Goal: Find specific page/section: Find specific page/section

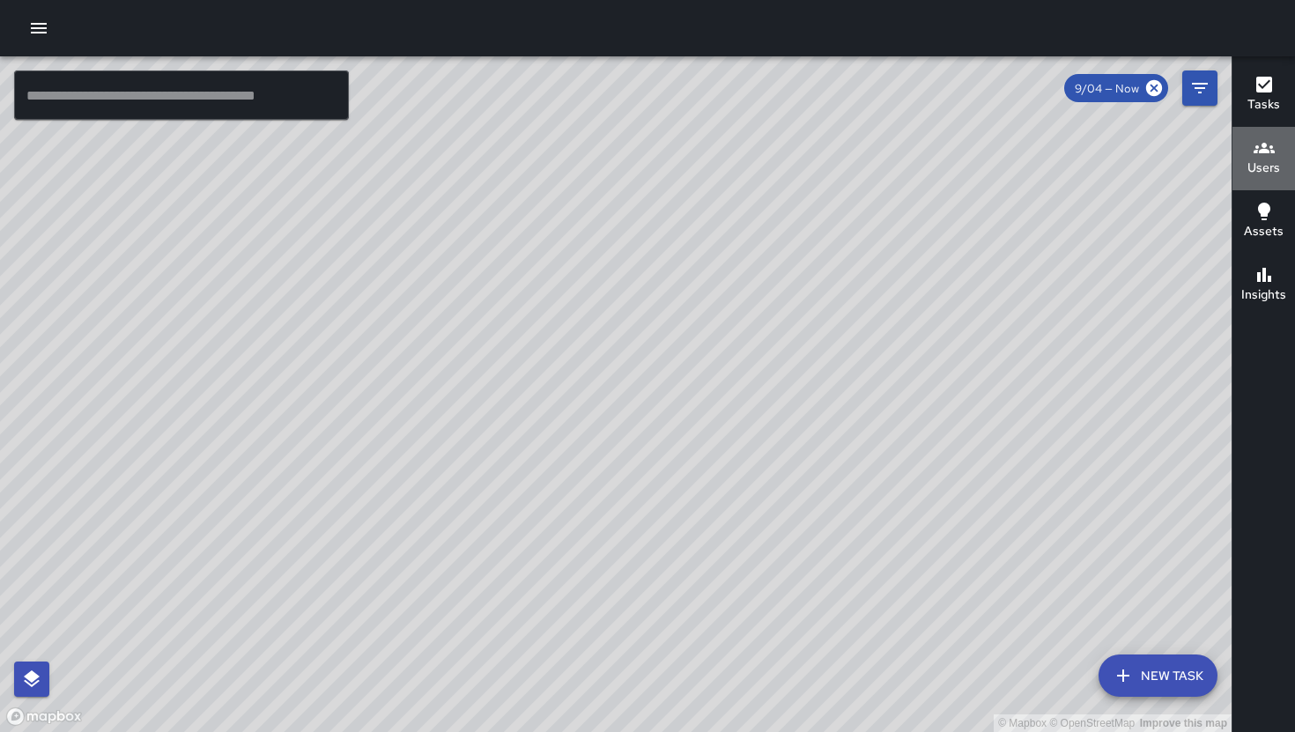
click at [1247, 162] on button "Users" at bounding box center [1264, 158] width 63 height 63
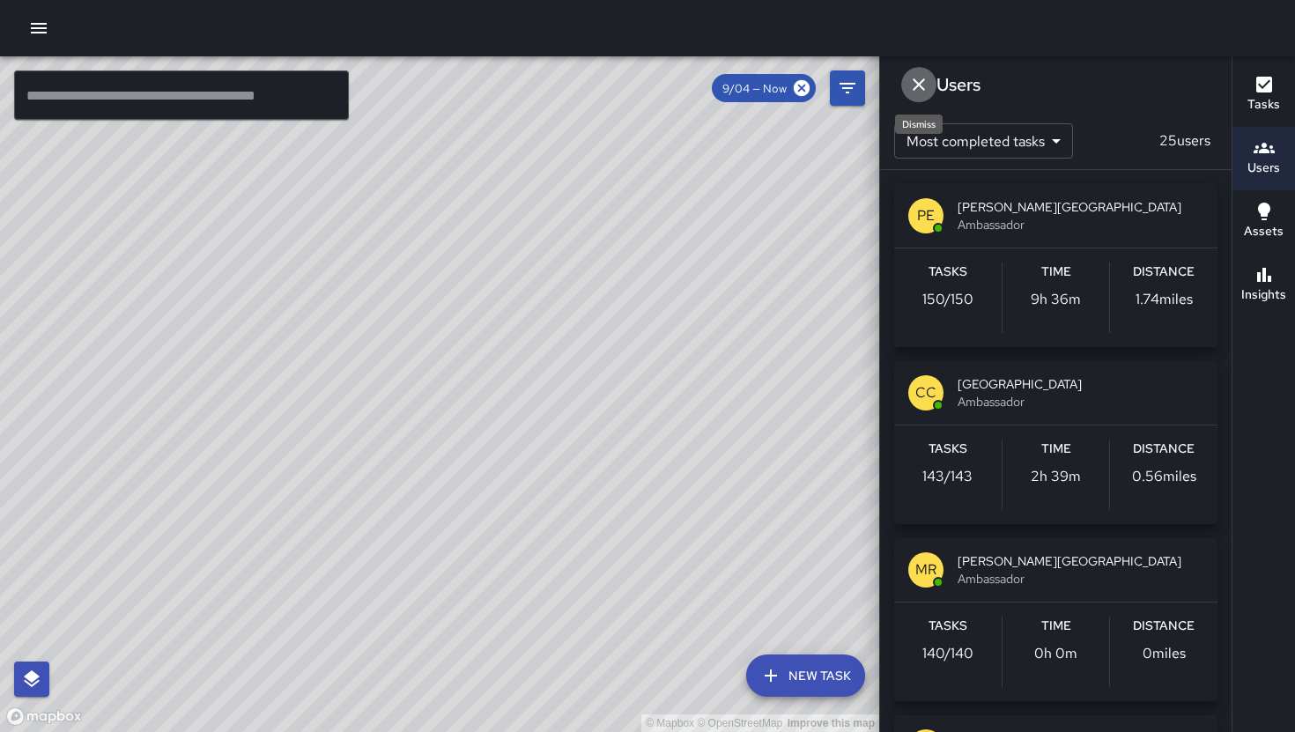
click at [926, 85] on icon "Dismiss" at bounding box center [918, 84] width 21 height 21
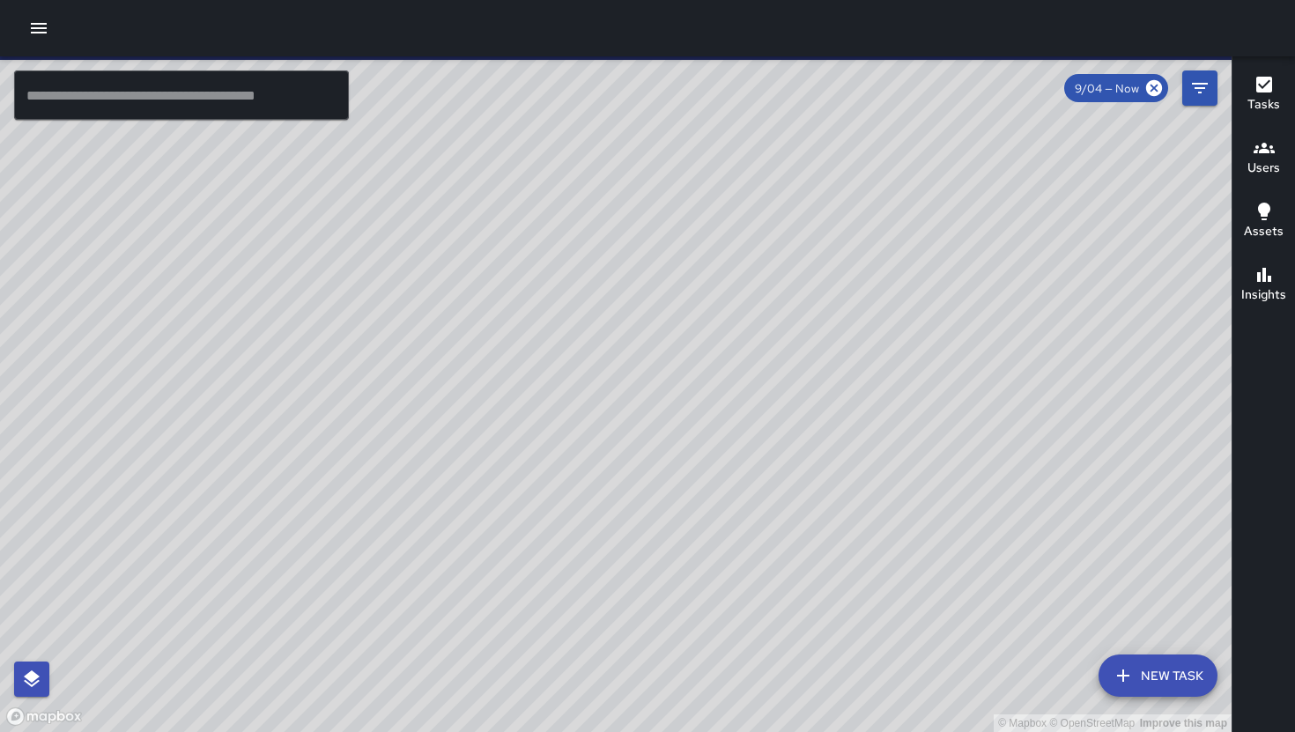
click at [1258, 160] on h6 "Users" at bounding box center [1264, 168] width 33 height 19
